Goal: Information Seeking & Learning: Learn about a topic

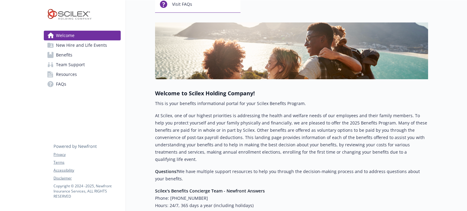
scroll to position [64, 3]
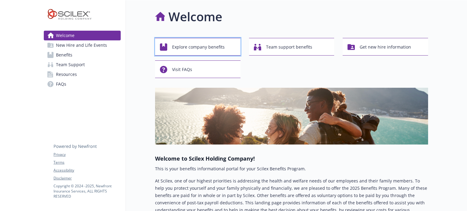
click at [215, 47] on span "Explore company benefits" at bounding box center [198, 47] width 53 height 12
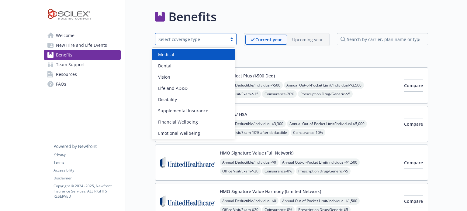
click at [227, 39] on div at bounding box center [231, 39] width 9 height 5
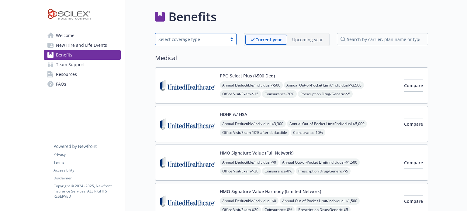
drag, startPoint x: 227, startPoint y: 39, endPoint x: 207, endPoint y: 41, distance: 19.9
click at [207, 41] on div "Select coverage type" at bounding box center [195, 39] width 81 height 12
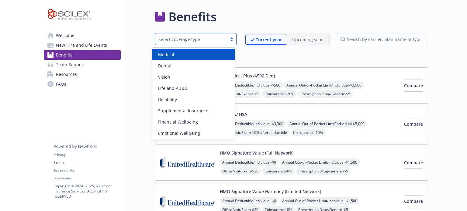
click at [217, 38] on div "Select coverage type" at bounding box center [191, 39] width 66 height 6
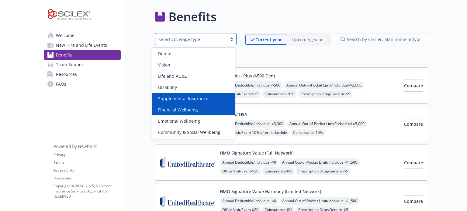
scroll to position [12, 0]
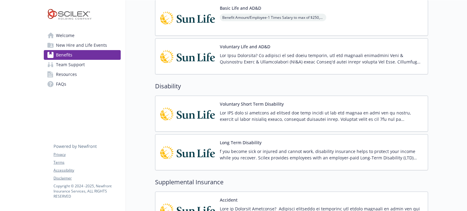
scroll to position [356, 3]
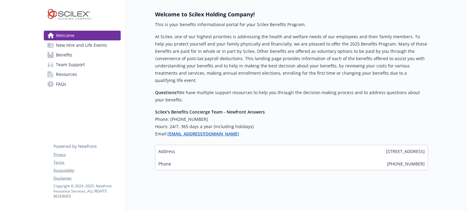
click at [59, 57] on span "Benefits" at bounding box center [64, 55] width 16 height 10
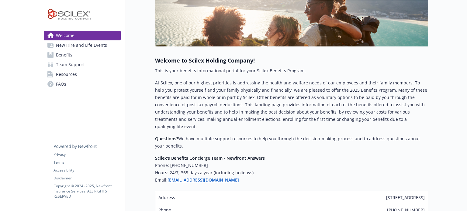
scroll to position [0, 5]
